Goal: Check status: Check status

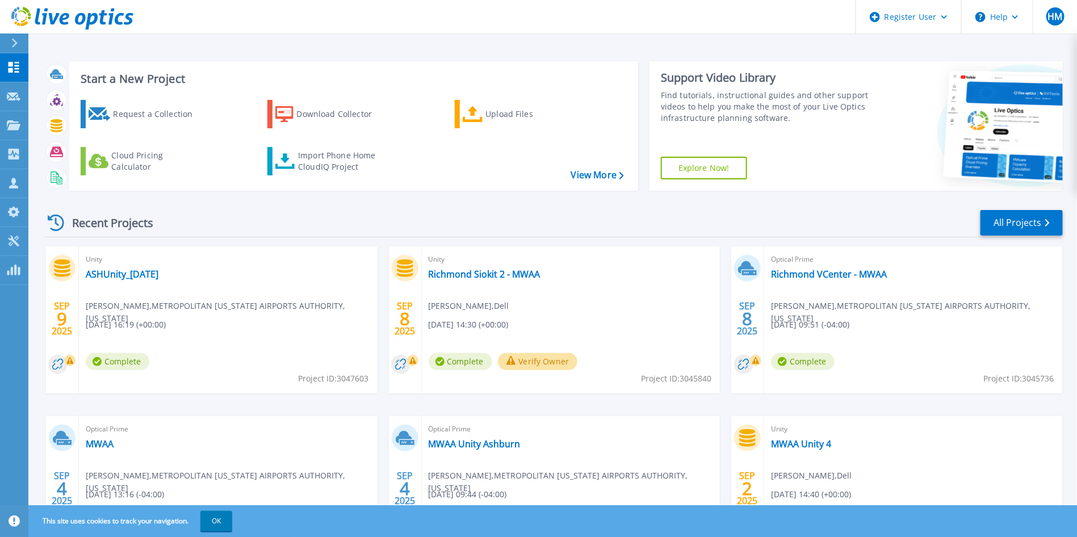
scroll to position [91, 0]
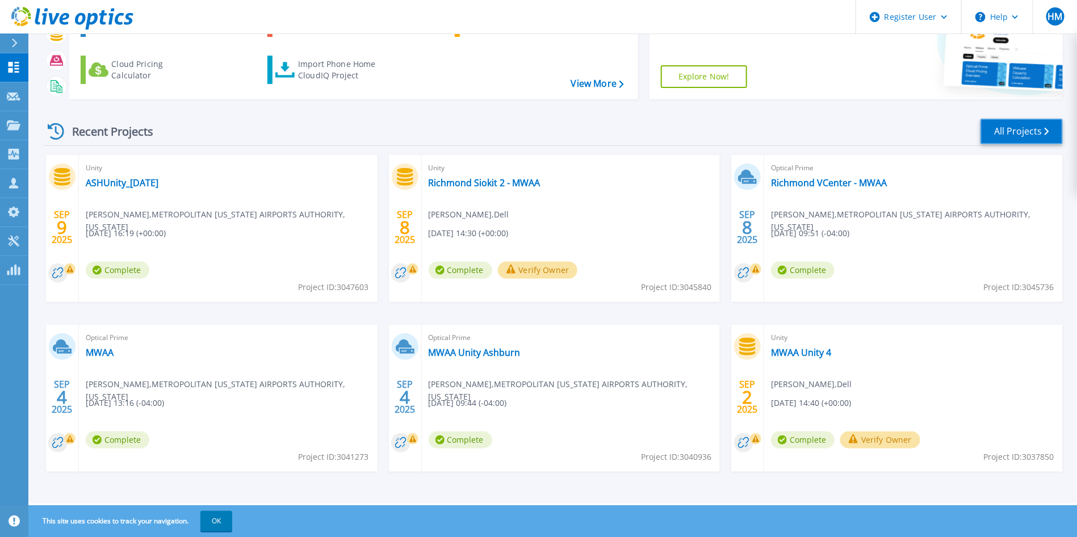
click at [1017, 122] on link "All Projects" at bounding box center [1022, 132] width 82 height 26
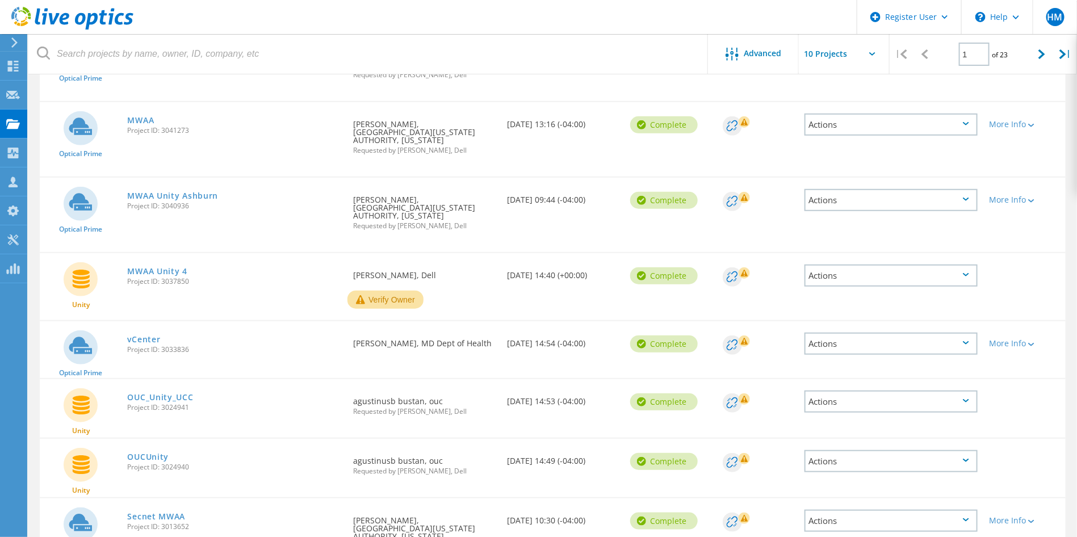
scroll to position [394, 0]
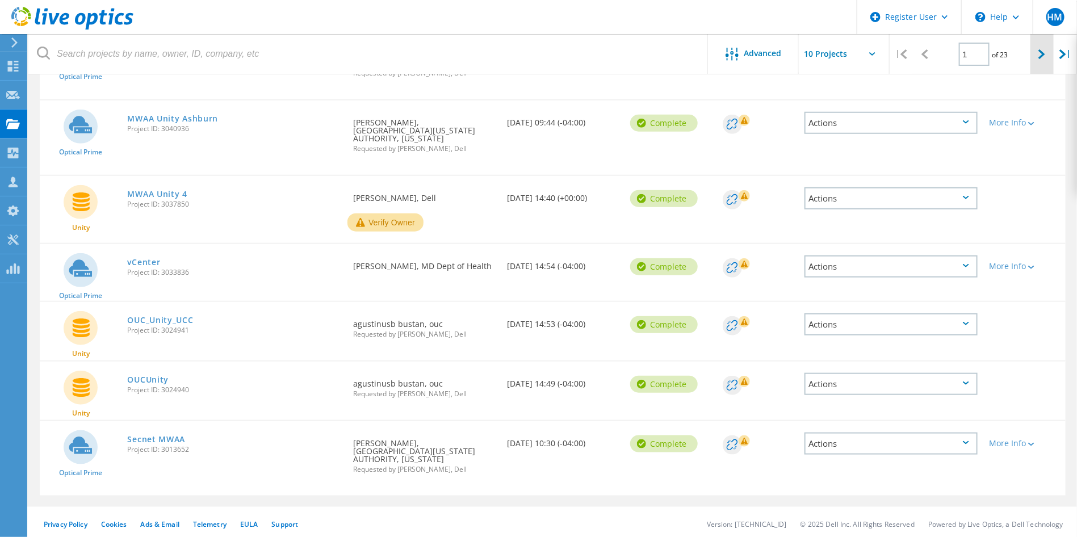
click at [1039, 53] on icon at bounding box center [1042, 54] width 7 height 10
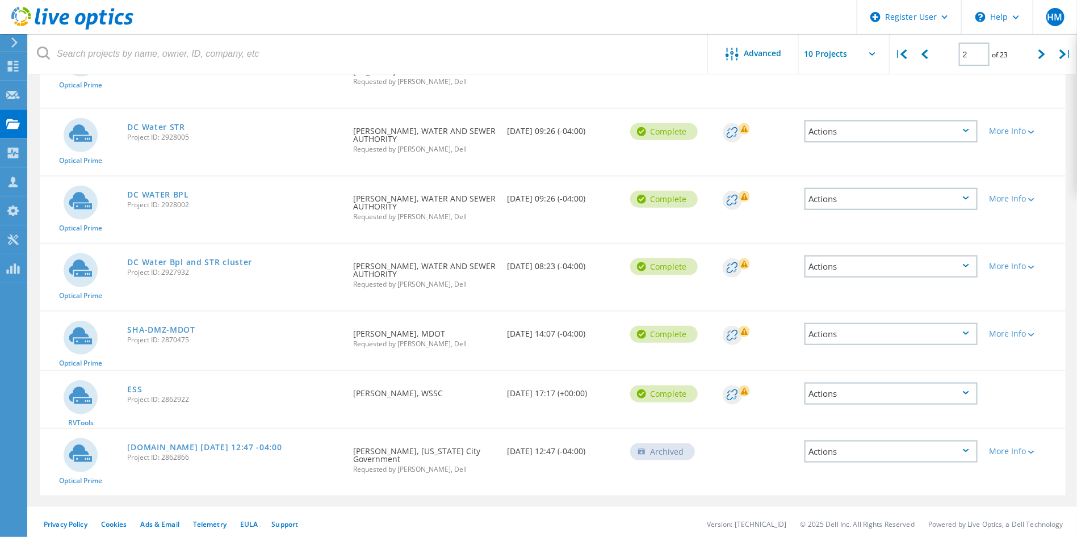
scroll to position [402, 0]
click at [1039, 62] on div at bounding box center [1042, 54] width 23 height 40
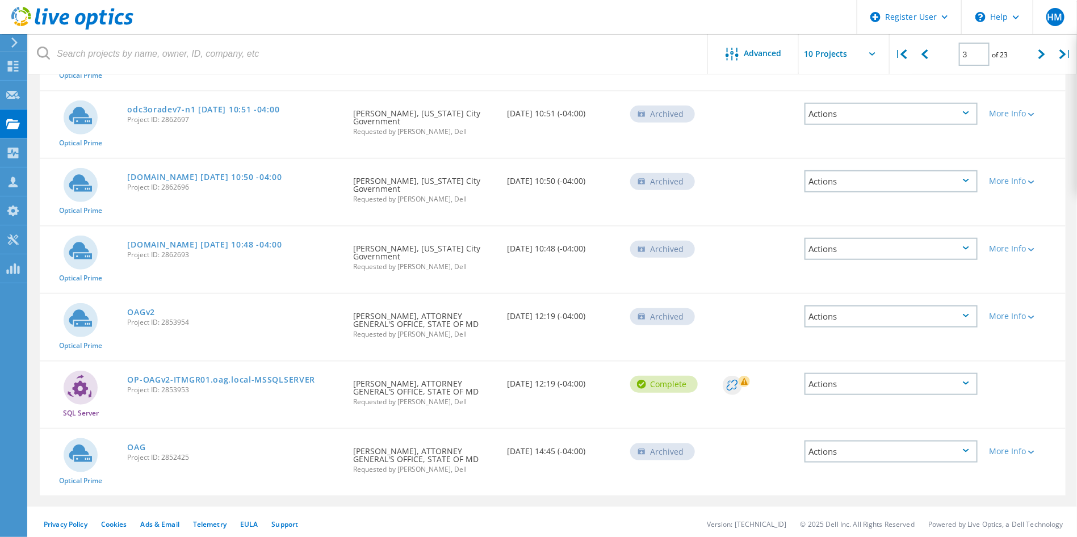
scroll to position [388, 0]
click at [1037, 65] on div at bounding box center [1042, 54] width 23 height 40
type input "4"
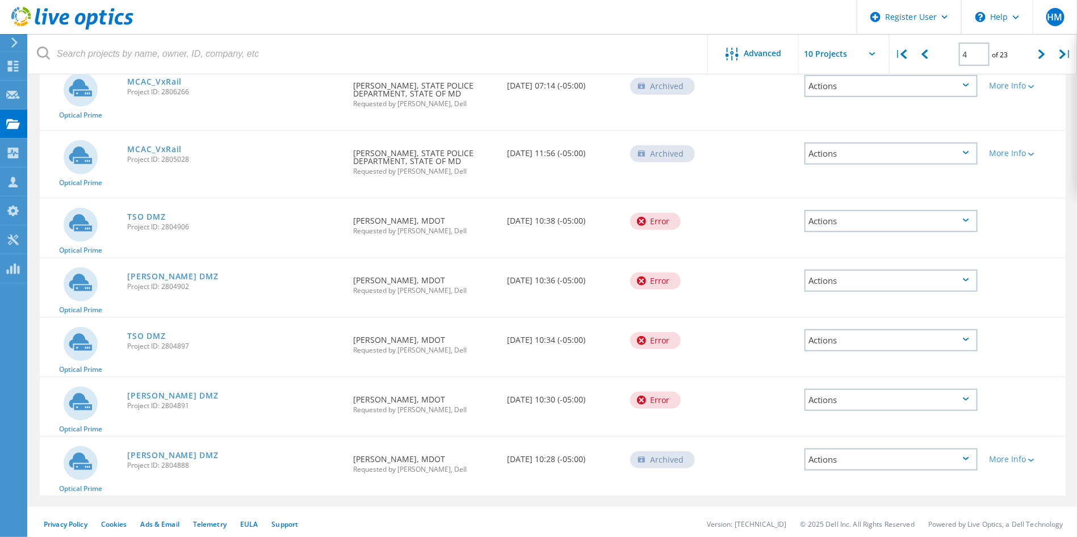
scroll to position [0, 0]
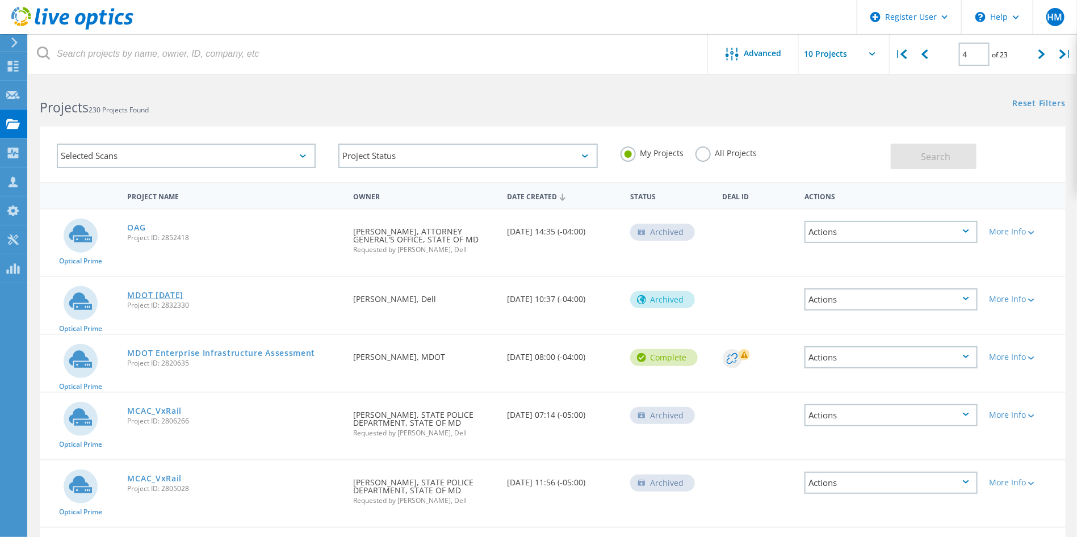
click at [166, 292] on link "MDOT [DATE]" at bounding box center [156, 295] width 56 height 8
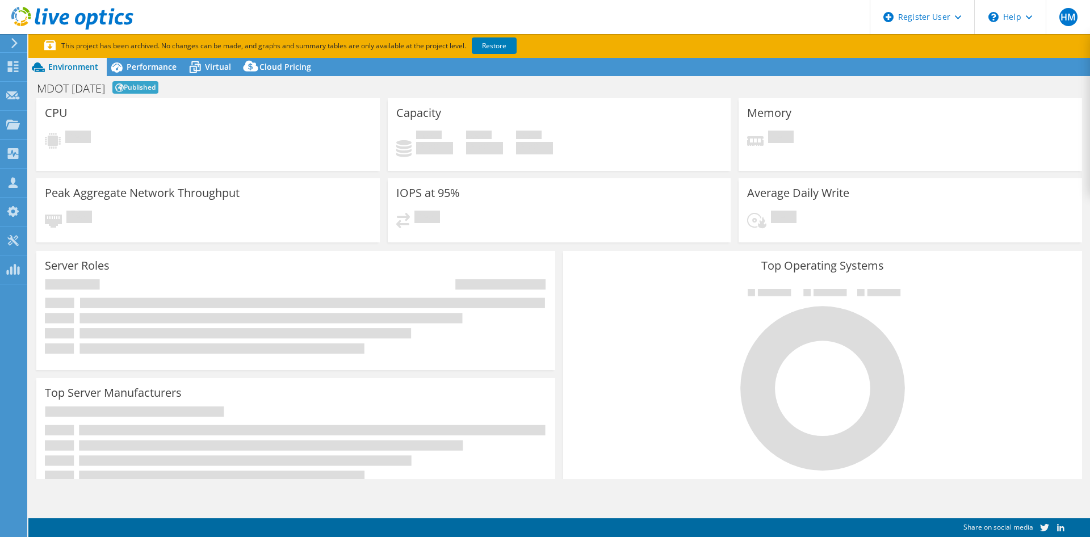
select select "USD"
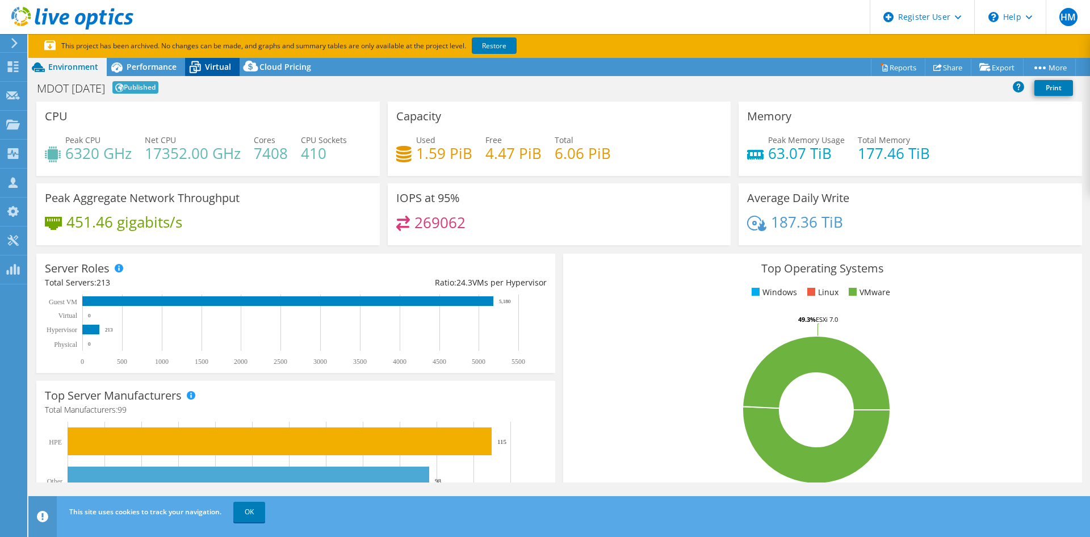
click at [215, 70] on span "Virtual" at bounding box center [218, 66] width 26 height 11
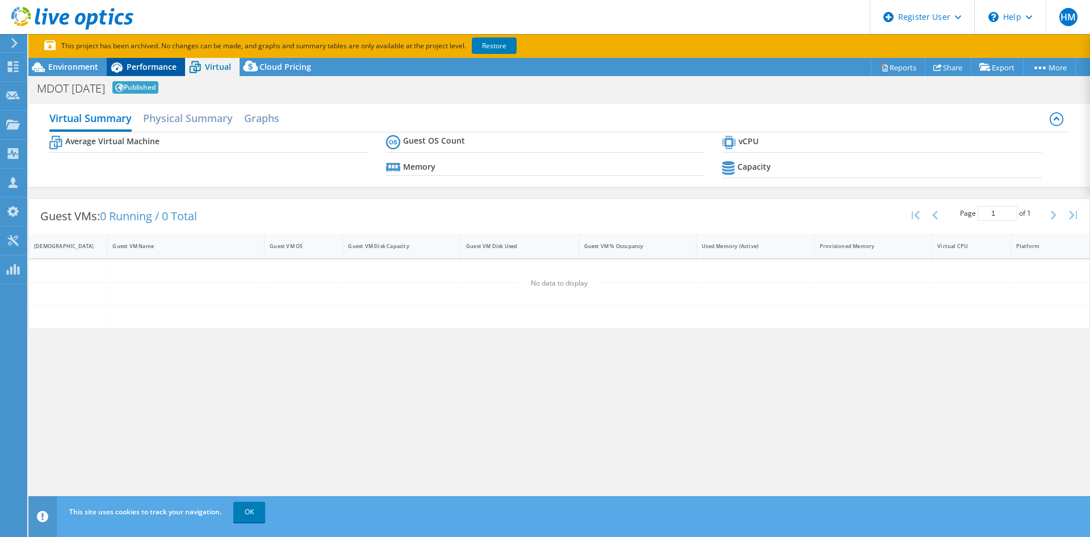
click at [141, 71] on span "Performance" at bounding box center [152, 66] width 50 height 11
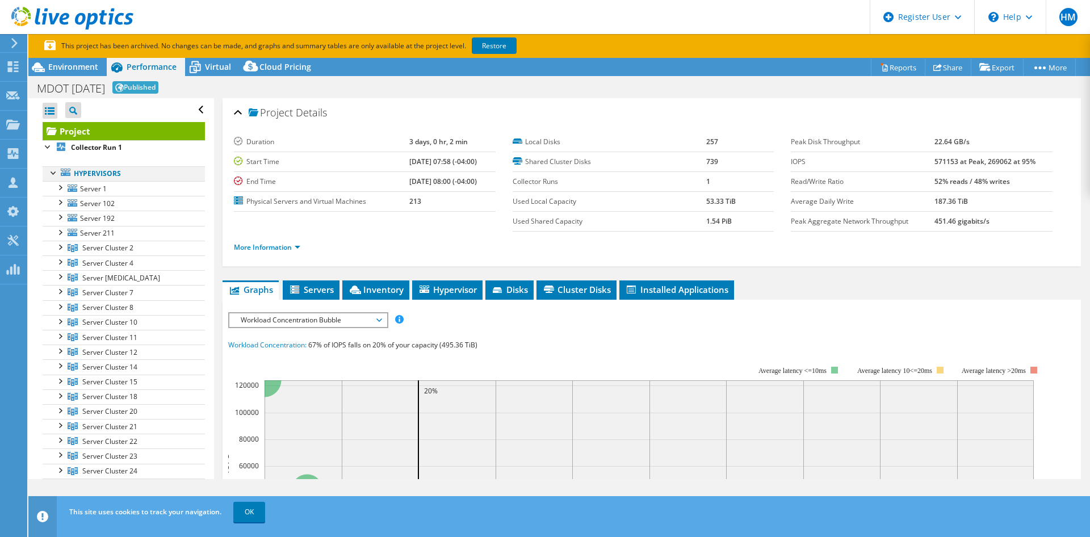
click at [51, 168] on div at bounding box center [53, 171] width 11 height 11
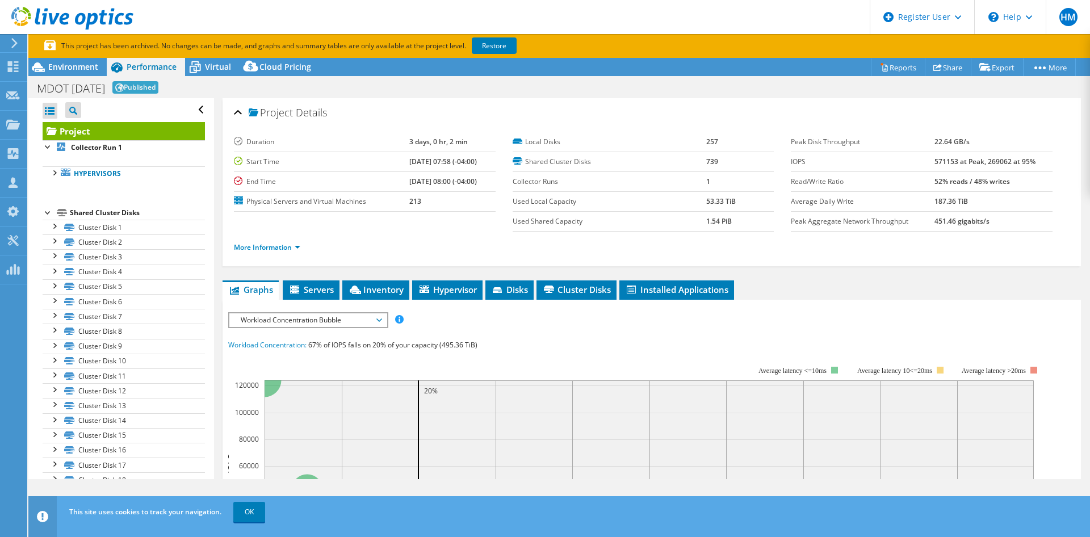
click at [199, 56] on section "This project has been archived. No changes can be made, and graphs and summary …" at bounding box center [559, 46] width 1062 height 24
click at [201, 63] on icon at bounding box center [195, 67] width 20 height 20
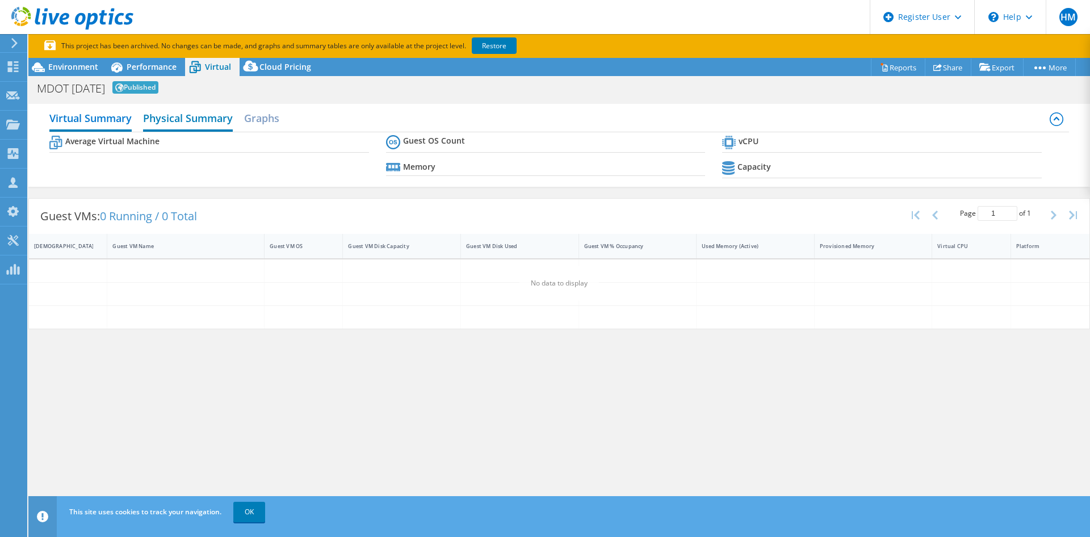
click at [196, 119] on h2 "Physical Summary" at bounding box center [188, 119] width 90 height 25
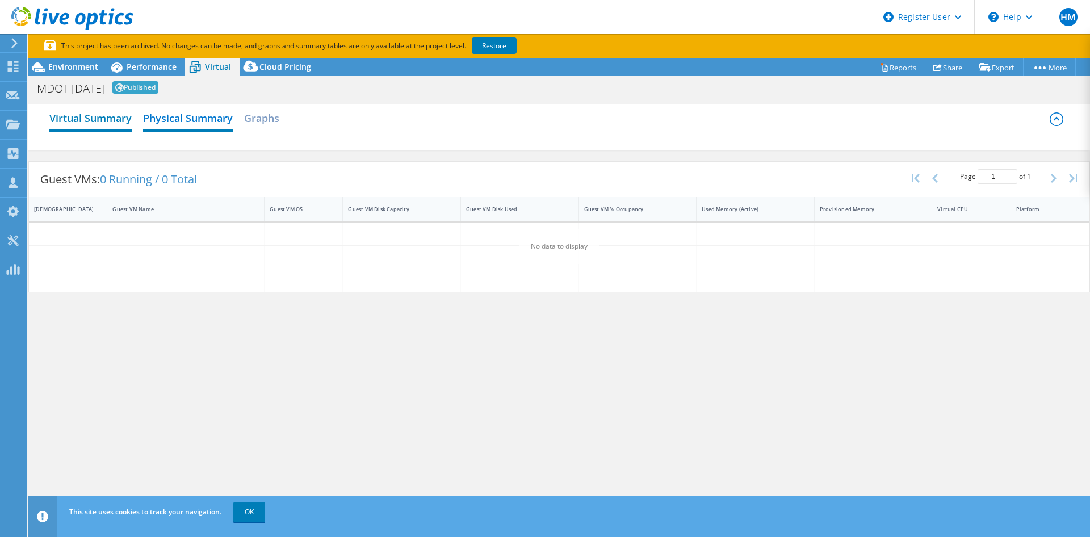
click at [131, 124] on h2 "Virtual Summary" at bounding box center [90, 119] width 82 height 25
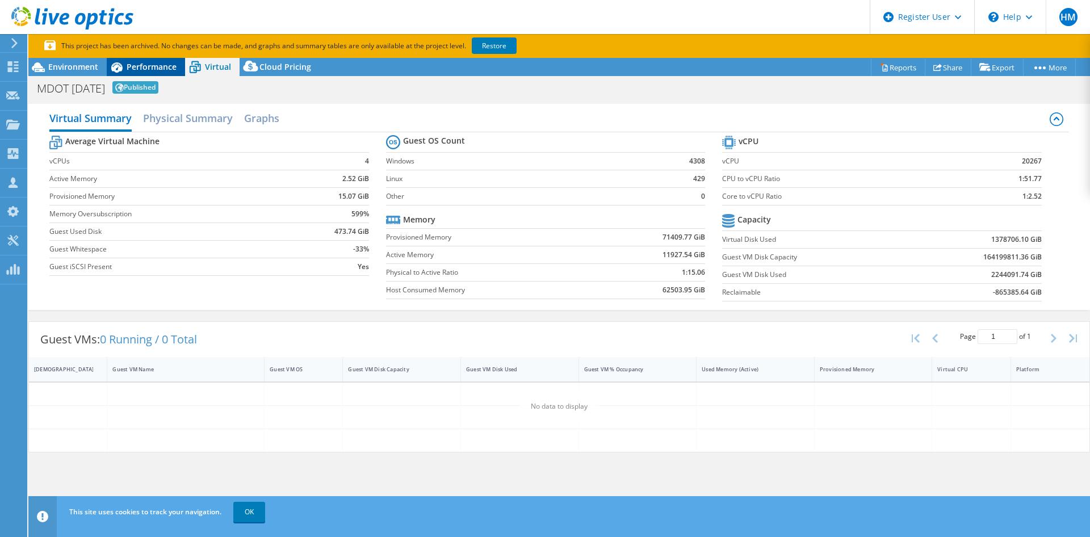
click at [144, 72] on span "Performance" at bounding box center [152, 66] width 50 height 11
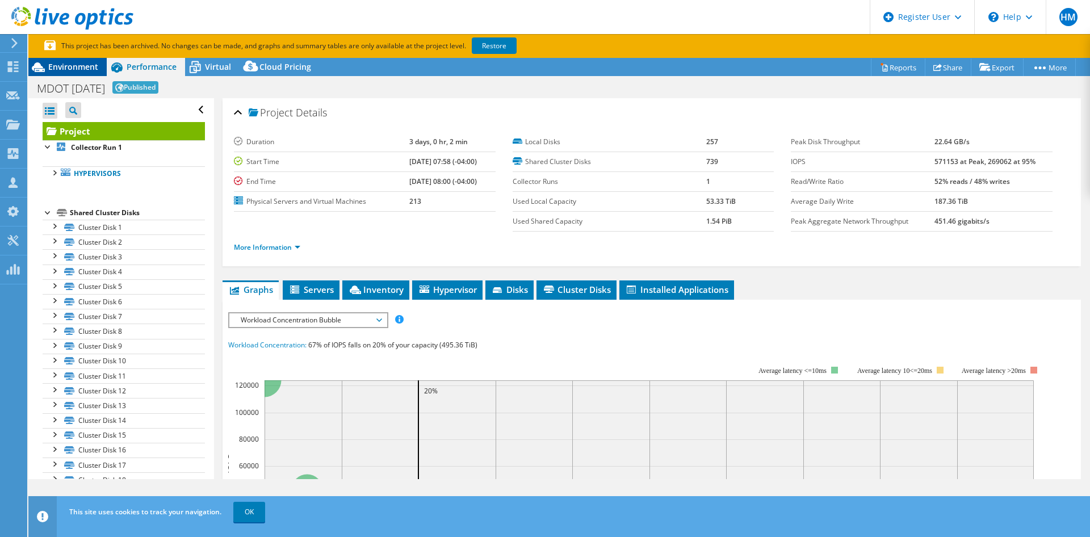
click at [94, 68] on span "Environment" at bounding box center [73, 66] width 50 height 11
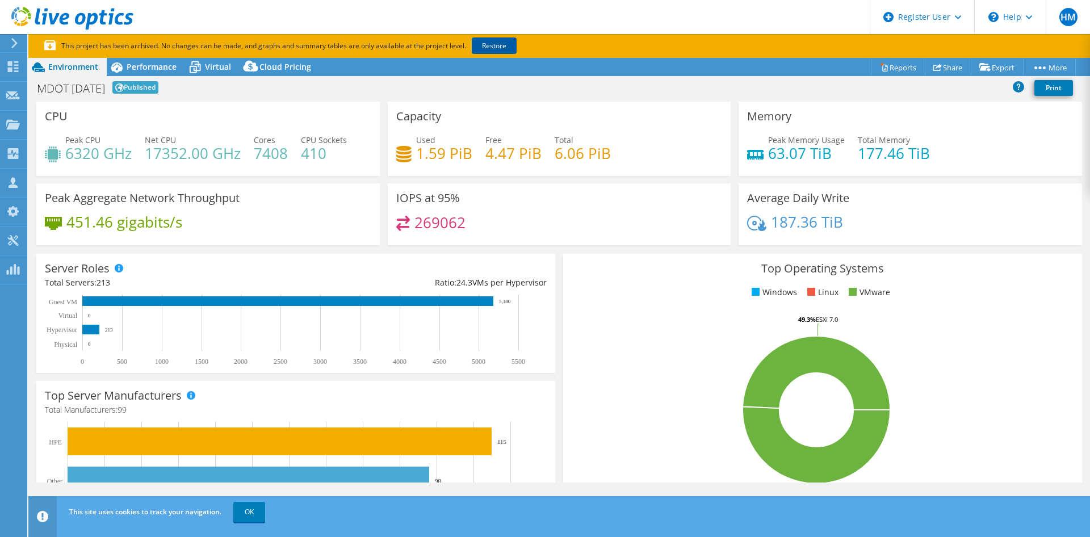
click at [491, 45] on link "Restore" at bounding box center [494, 45] width 45 height 16
